Goal: Navigation & Orientation: Find specific page/section

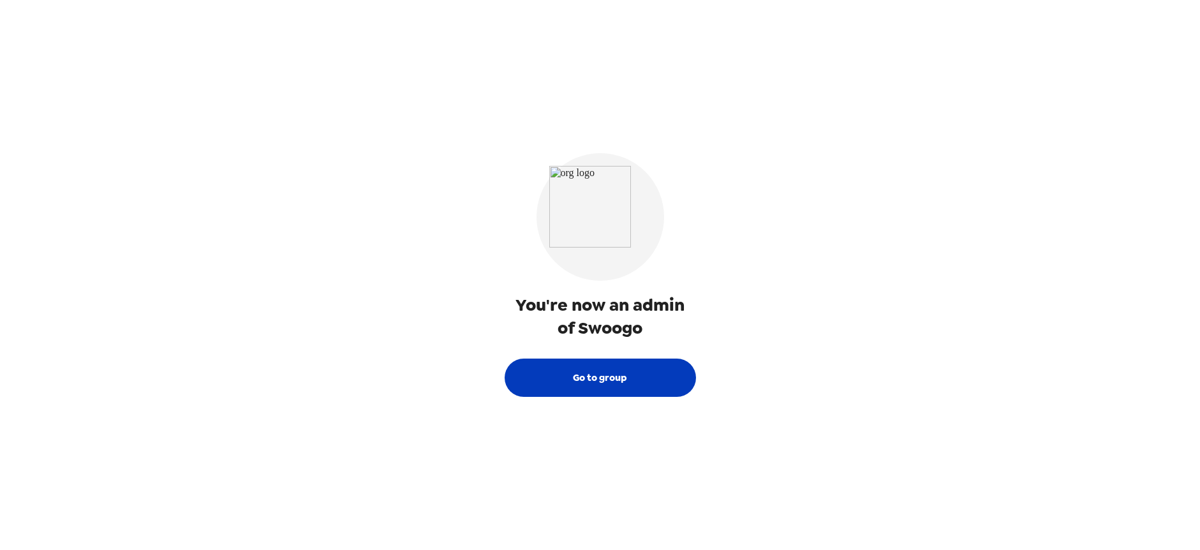
click at [616, 382] on button "Go to group" at bounding box center [600, 378] width 191 height 38
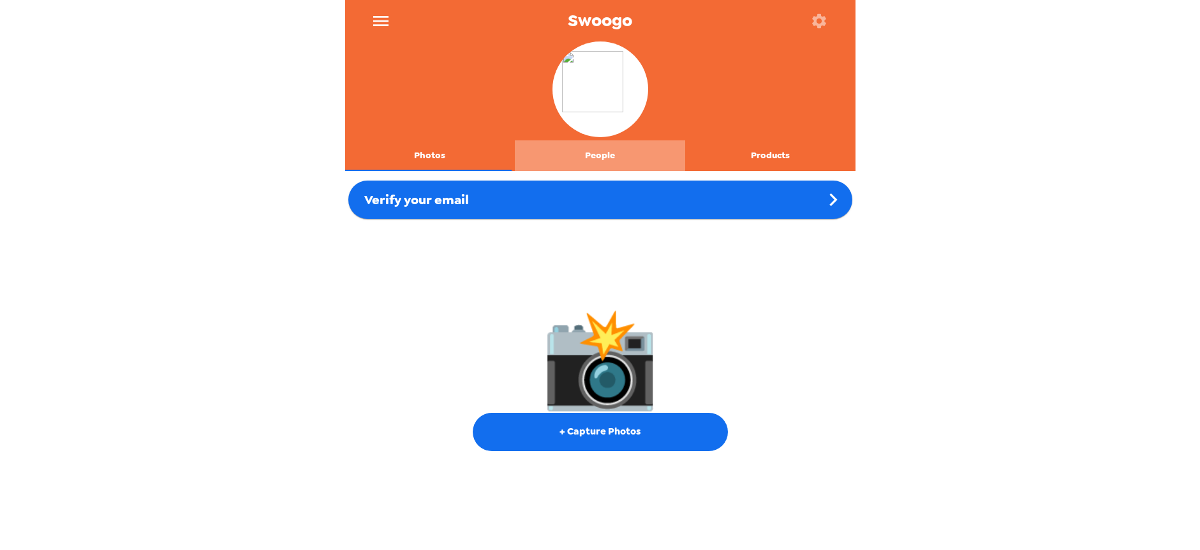
click at [598, 156] on button "People" at bounding box center [600, 155] width 170 height 31
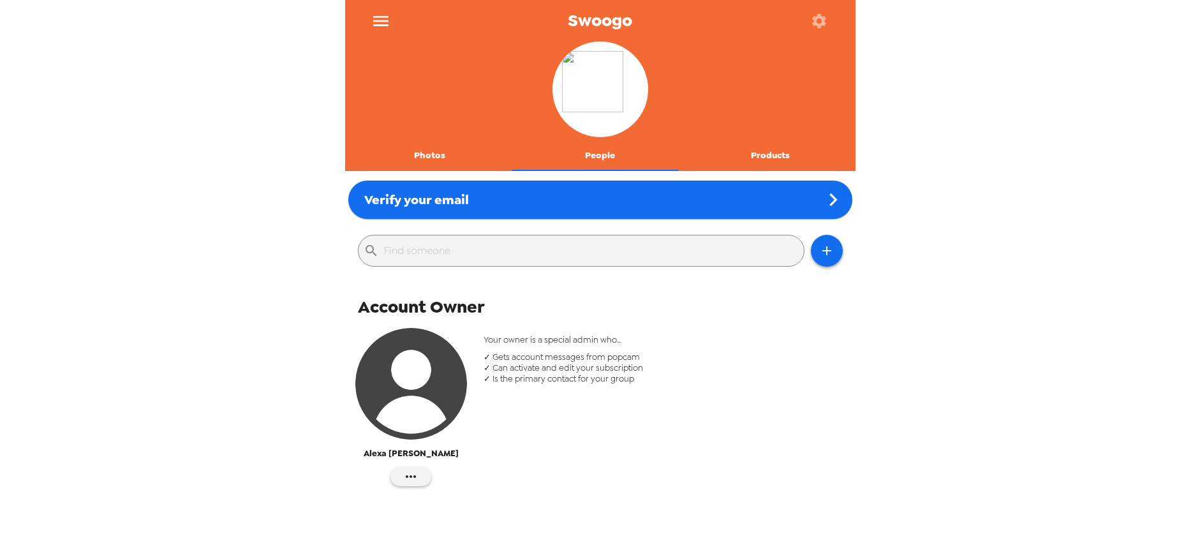
click at [420, 163] on button "Photos" at bounding box center [430, 155] width 170 height 31
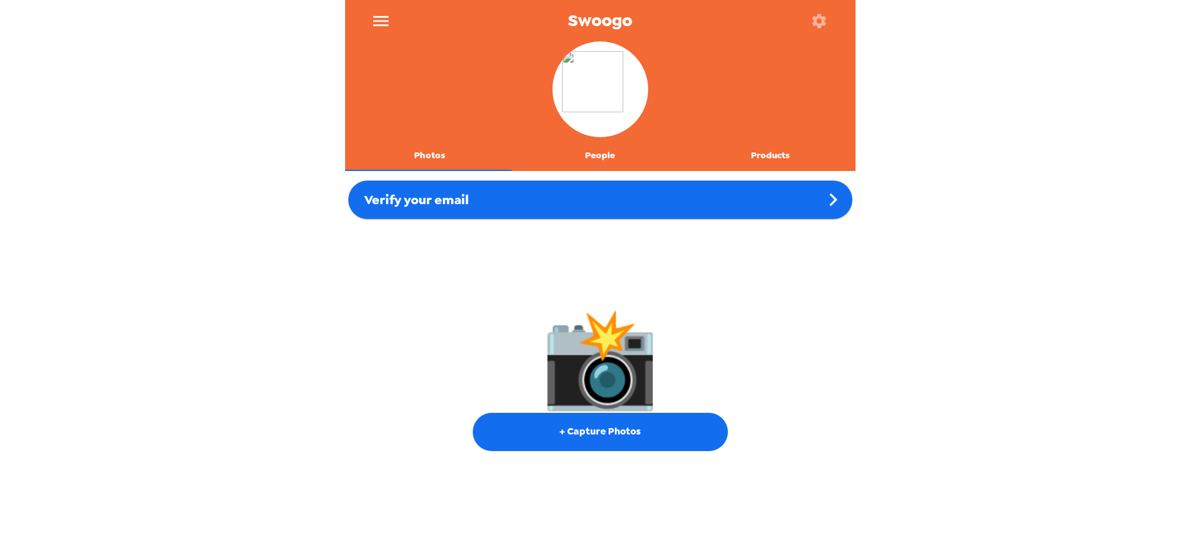
click at [765, 155] on button "Products" at bounding box center [770, 155] width 170 height 31
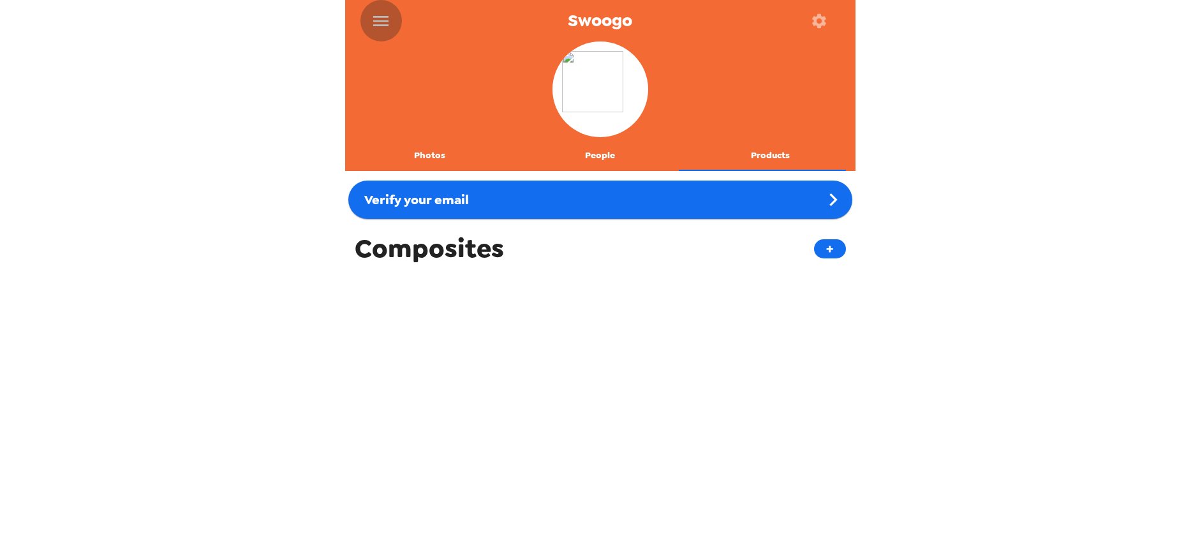
click at [378, 14] on icon "menu" at bounding box center [381, 21] width 20 height 20
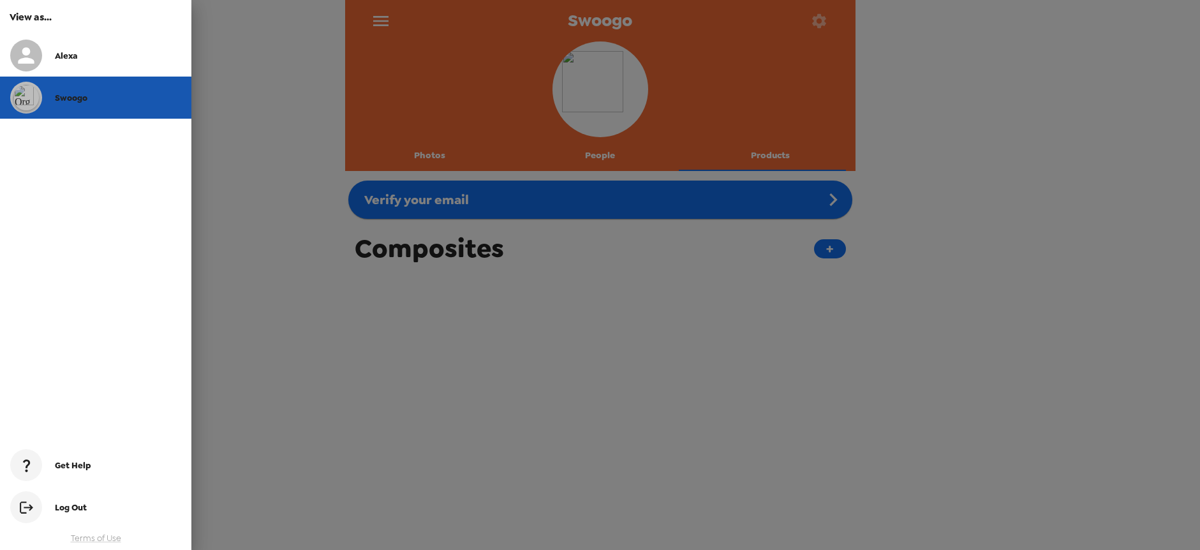
click at [120, 101] on div "Swoogo" at bounding box center [118, 98] width 126 height 11
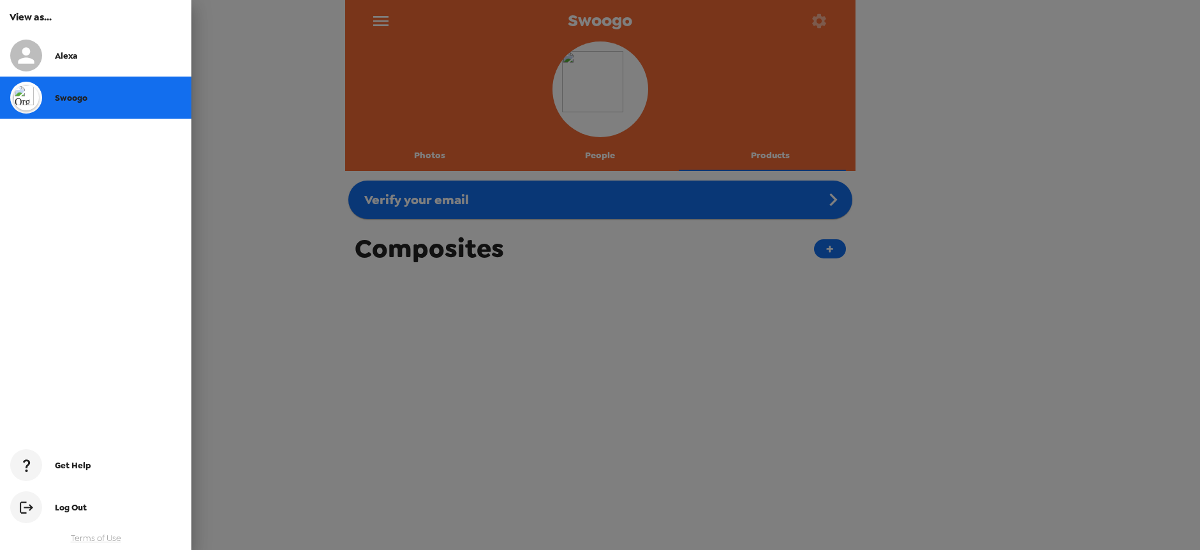
click at [863, 138] on div at bounding box center [600, 275] width 1200 height 550
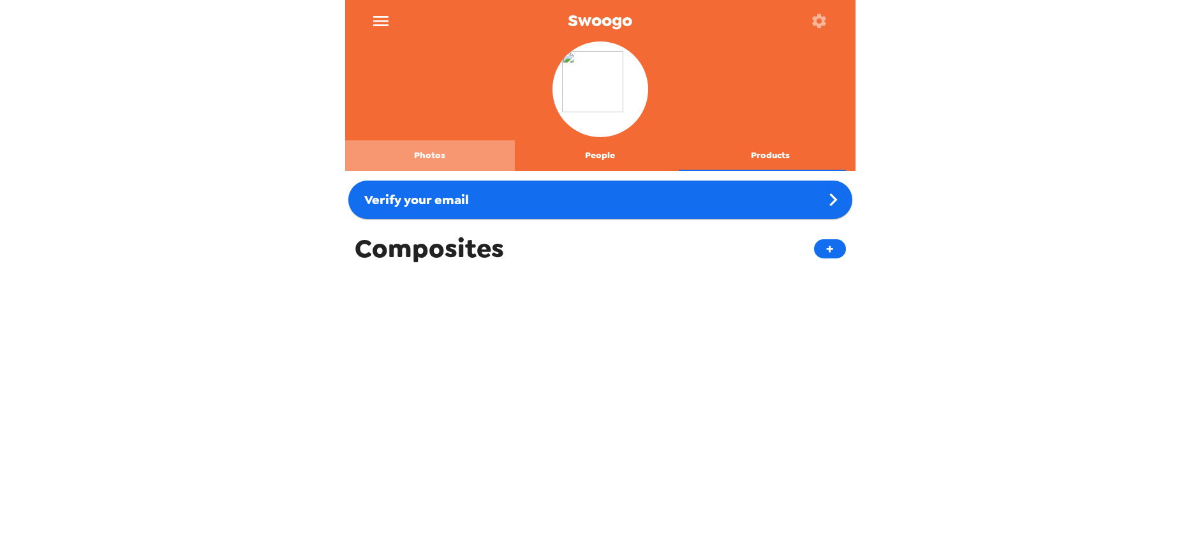
click at [430, 159] on button "Photos" at bounding box center [430, 155] width 170 height 31
